Goal: Information Seeking & Learning: Learn about a topic

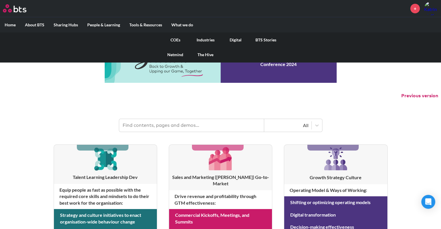
click at [176, 37] on link "COEs" at bounding box center [175, 39] width 30 height 15
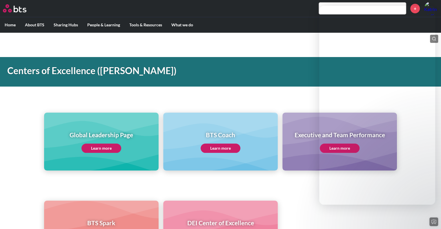
click at [127, 135] on h1 "Global Leadership Page" at bounding box center [101, 135] width 63 height 8
click at [94, 149] on link "Learn more" at bounding box center [101, 148] width 40 height 9
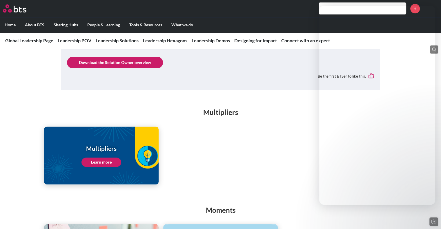
scroll to position [722, 0]
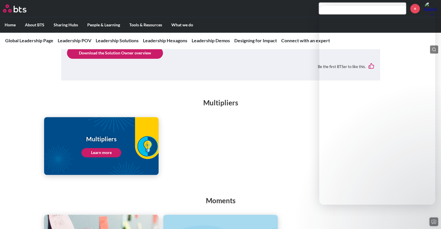
click at [107, 148] on link "Learn more" at bounding box center [101, 152] width 40 height 9
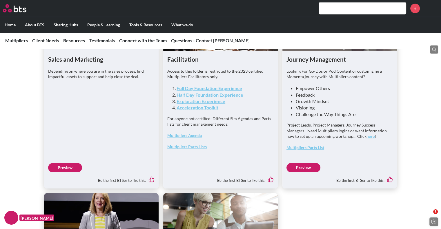
scroll to position [1525, 0]
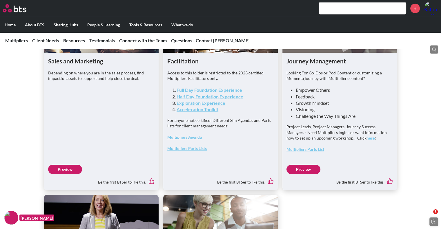
click at [210, 93] on link "Full Day Foundation Experience" at bounding box center [208, 90] width 65 height 6
click at [232, 99] on link "Half Day Foundation Experience" at bounding box center [209, 97] width 67 height 6
click at [207, 106] on link "Exploration Experience" at bounding box center [200, 103] width 49 height 6
click at [197, 112] on link "Acceleration Toolkit" at bounding box center [197, 110] width 42 height 6
click at [189, 151] on link "Multipliers Parts Lists" at bounding box center [186, 148] width 39 height 5
